Goal: Register for event/course

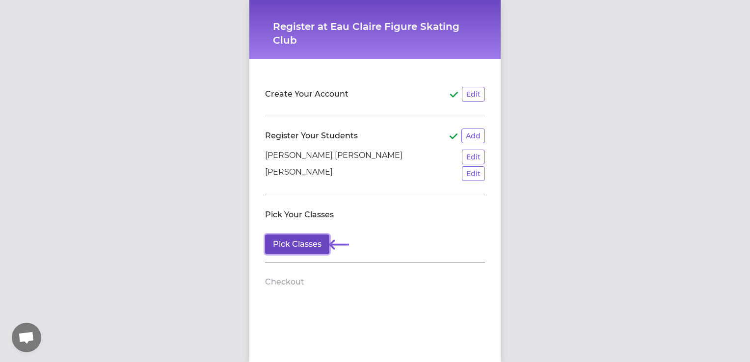
click at [310, 242] on button "Pick Classes" at bounding box center [297, 245] width 64 height 20
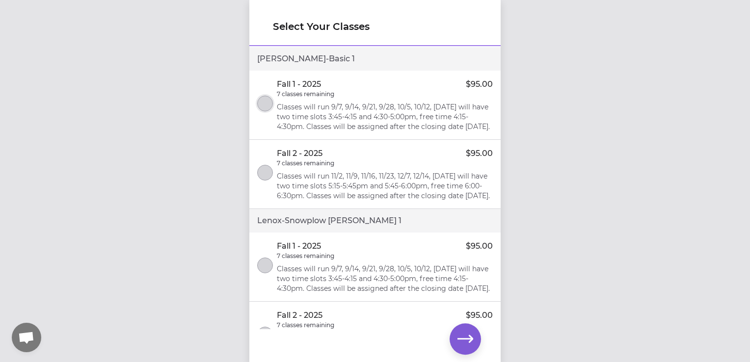
click at [262, 111] on button "select class" at bounding box center [265, 104] width 16 height 16
click at [269, 273] on button "select class" at bounding box center [265, 266] width 16 height 16
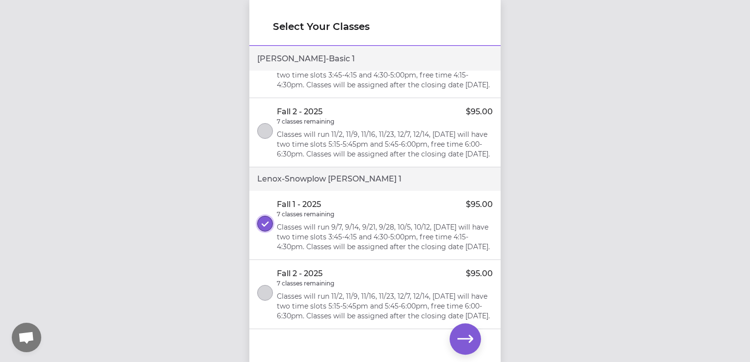
scroll to position [88, 0]
click at [463, 342] on icon "button" at bounding box center [465, 339] width 16 height 16
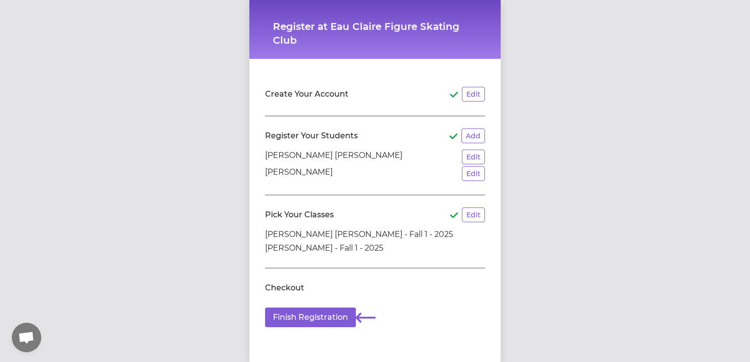
scroll to position [8, 0]
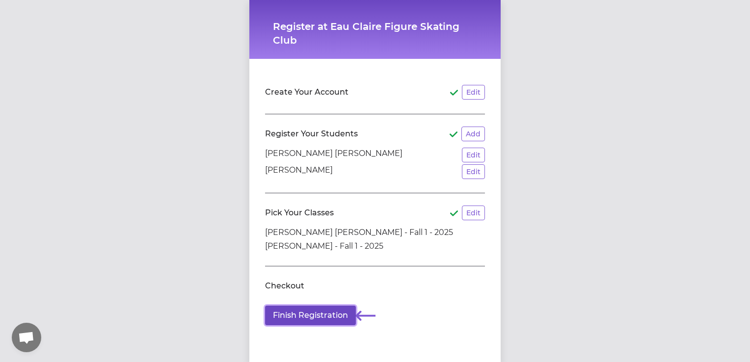
click at [332, 311] on button "Finish Registration" at bounding box center [310, 316] width 91 height 20
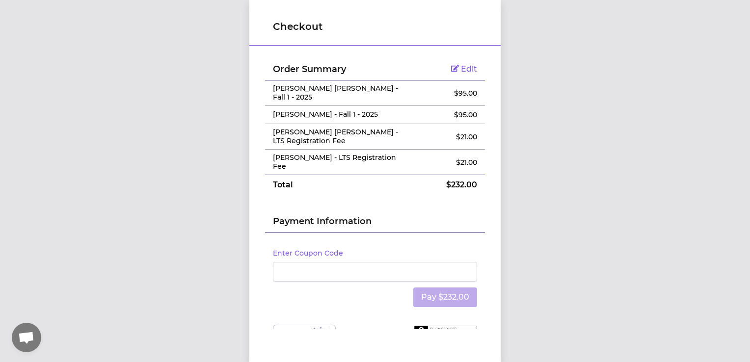
scroll to position [6, 0]
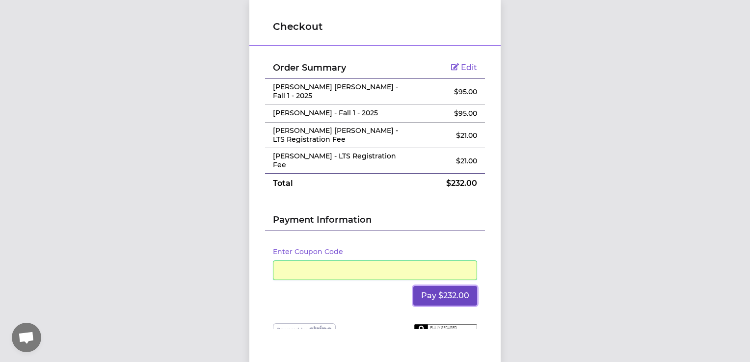
click at [432, 286] on button "Pay $232.00" at bounding box center [445, 296] width 64 height 20
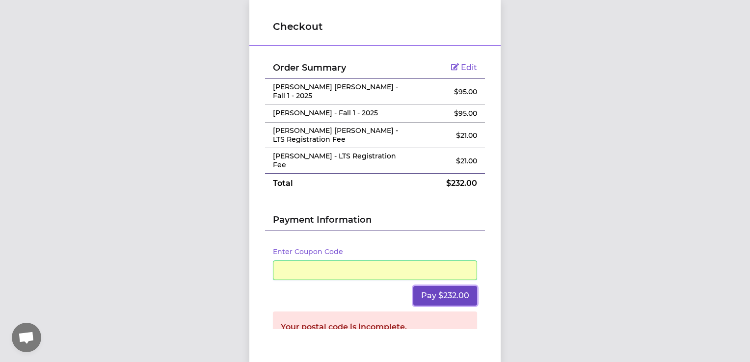
click at [456, 286] on button "Pay $232.00" at bounding box center [445, 296] width 64 height 20
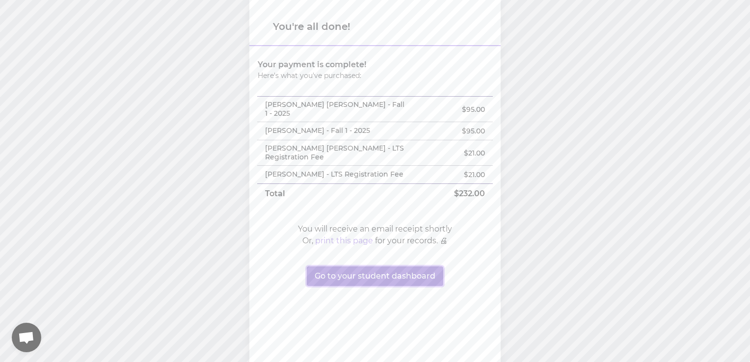
click at [416, 266] on button "Go to your student dashboard" at bounding box center [375, 276] width 136 height 20
